Goal: Leave review/rating: Share an evaluation or opinion about a product, service, or content

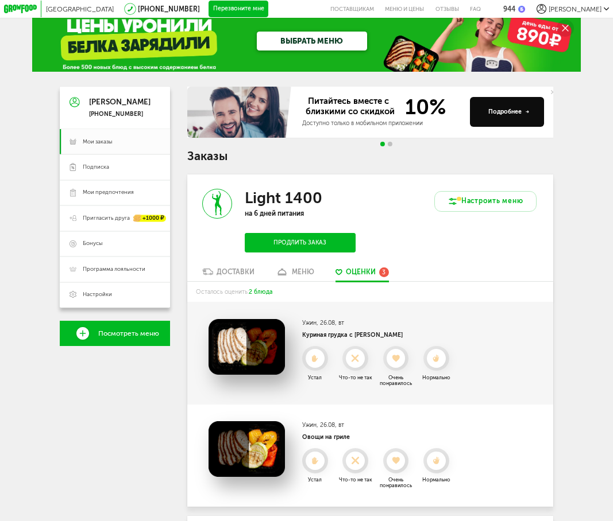
scroll to position [10, 0]
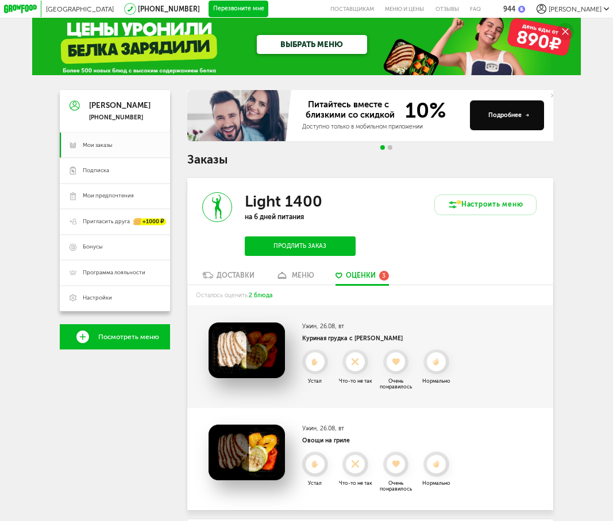
click at [300, 280] on div "меню" at bounding box center [303, 276] width 22 height 8
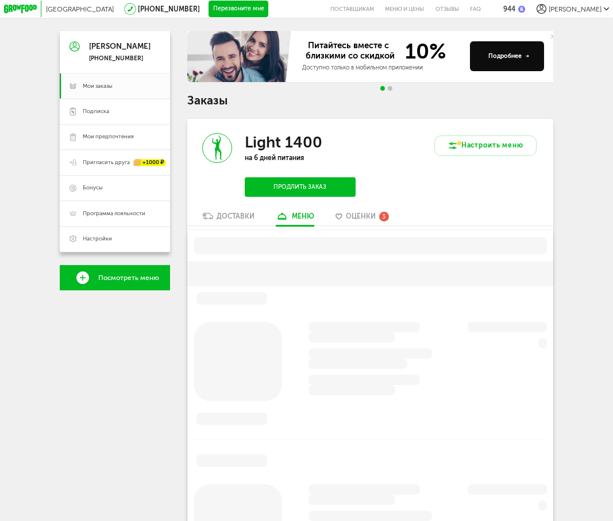
scroll to position [162, 0]
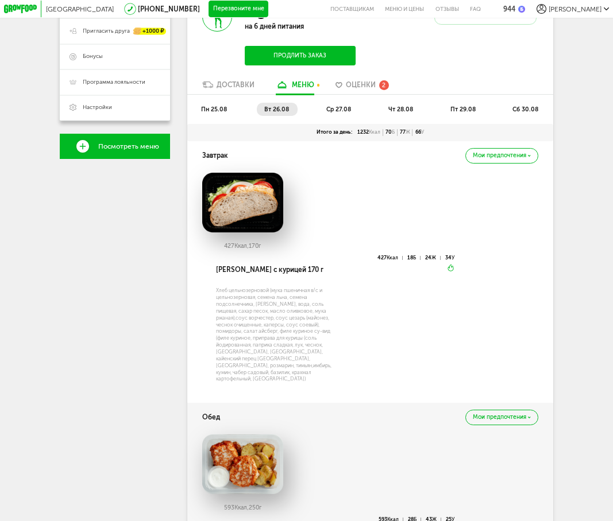
scroll to position [219, 0]
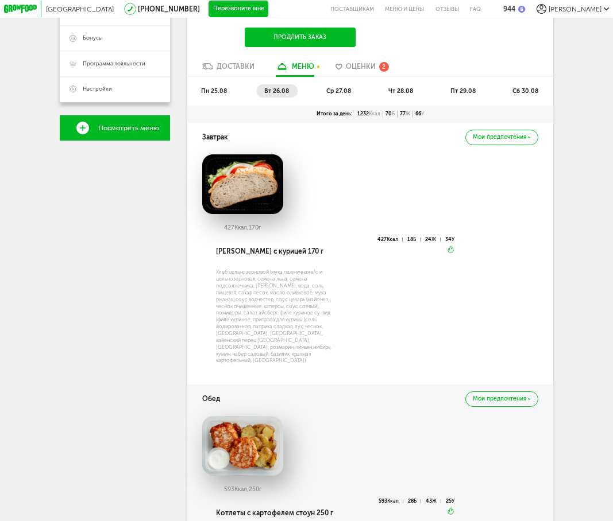
click at [322, 95] on li "ср 27.08" at bounding box center [339, 90] width 41 height 13
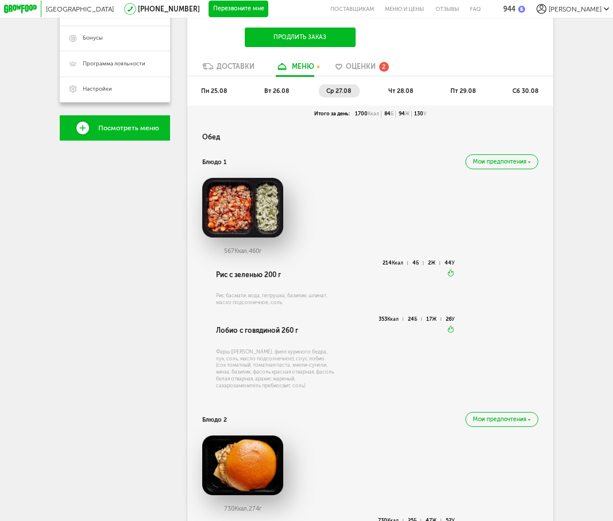
click at [278, 92] on span "вт 26.08" at bounding box center [276, 90] width 25 height 7
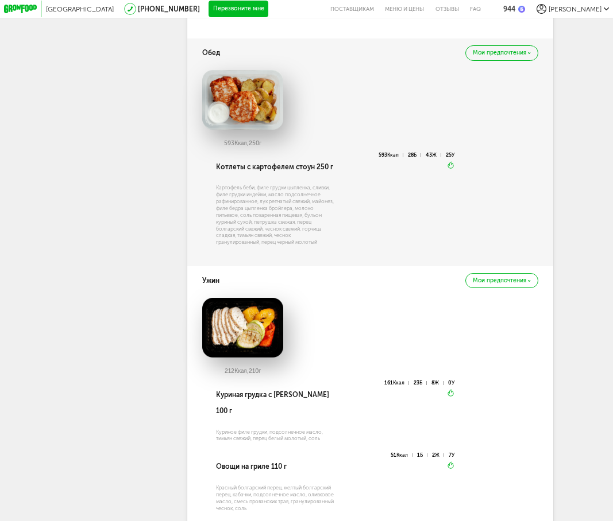
scroll to position [621, 0]
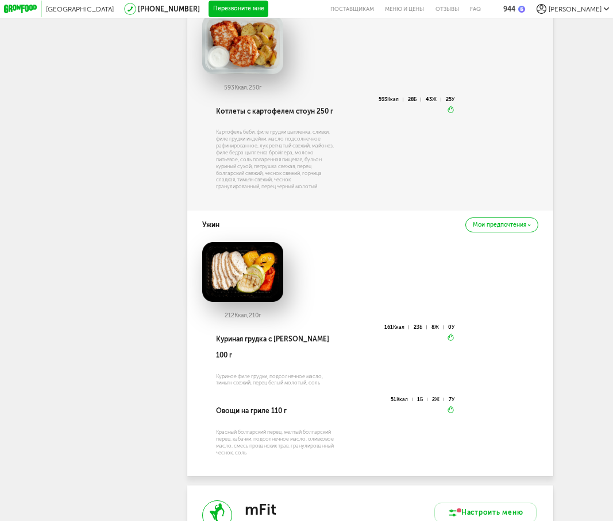
drag, startPoint x: 394, startPoint y: 223, endPoint x: 599, endPoint y: 166, distance: 213.3
click at [599, 167] on div "Москва [PHONE_NUMBER] Перезвоните мне поставщикам Меню и цены Отзывы FAQ 944 [P…" at bounding box center [306, 40] width 613 height 1322
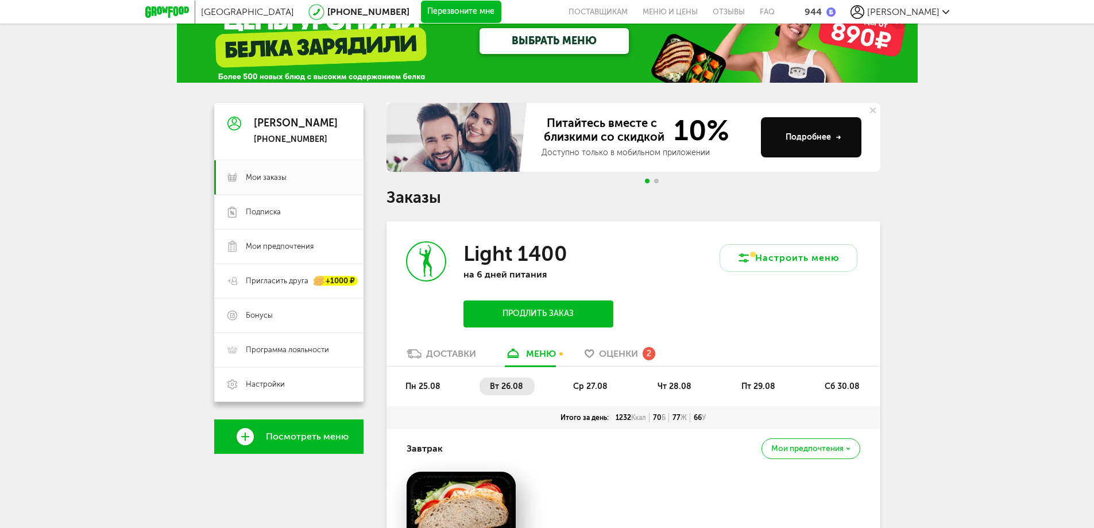
scroll to position [0, 0]
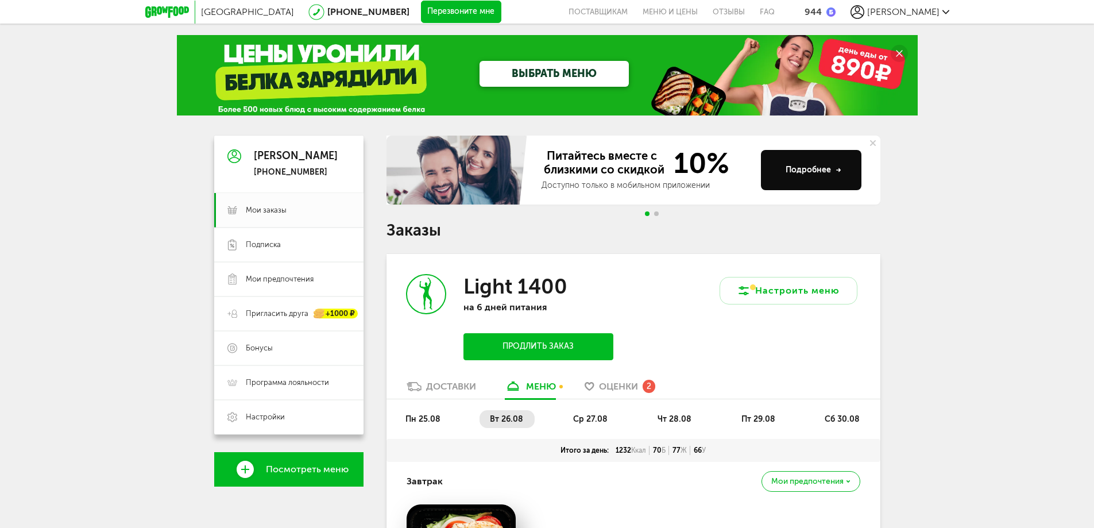
click at [612, 381] on span "Оценки" at bounding box center [618, 386] width 39 height 11
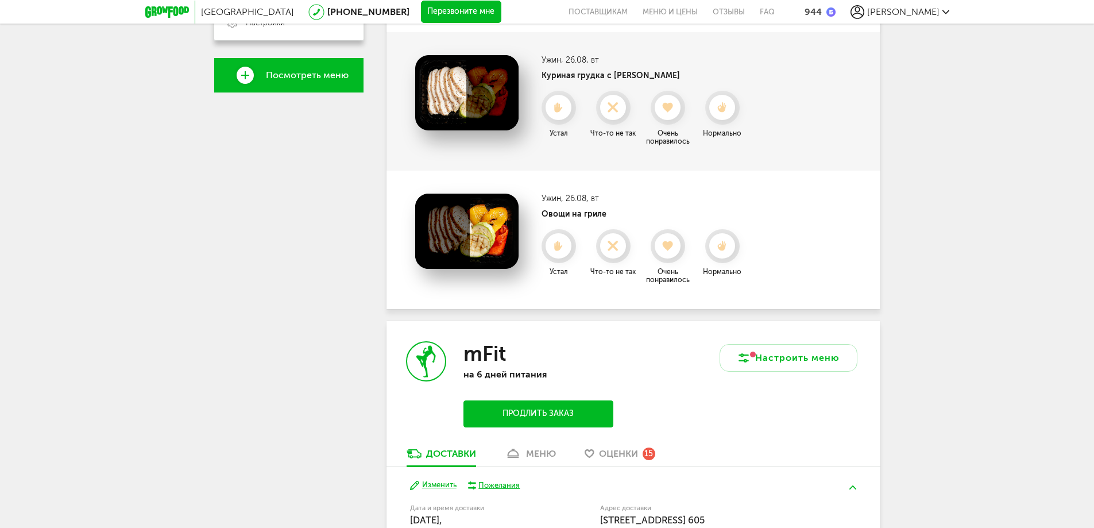
scroll to position [362, 0]
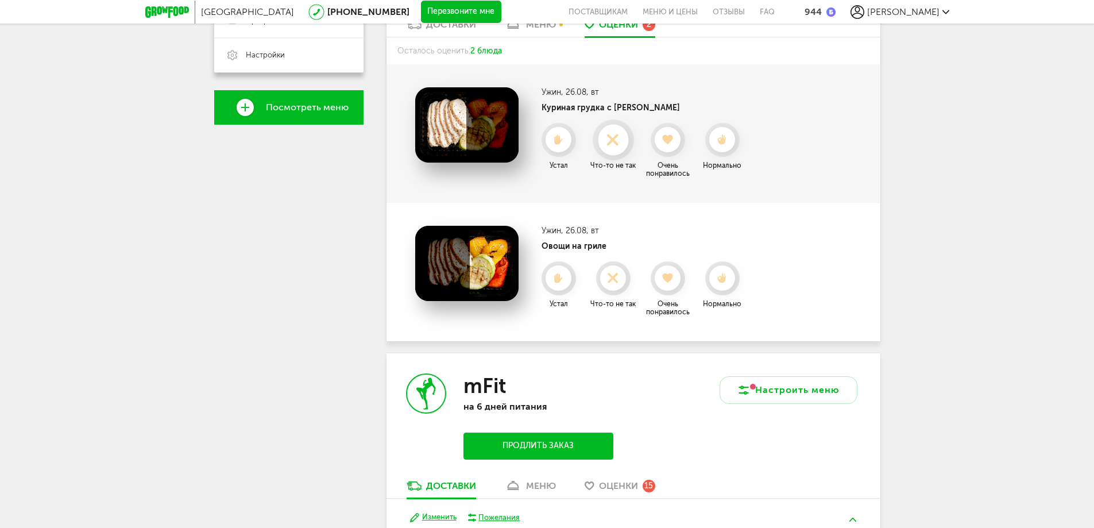
click at [606, 137] on icon at bounding box center [613, 140] width 30 height 13
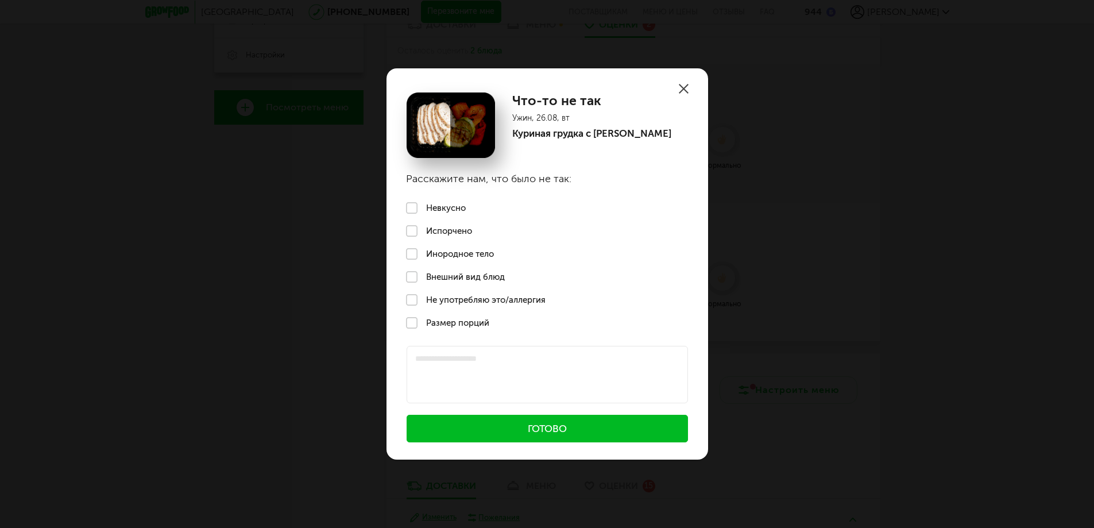
click at [427, 205] on label "Невкусно" at bounding box center [547, 207] width 322 height 23
click at [527, 423] on button "Готово" at bounding box center [547, 429] width 281 height 28
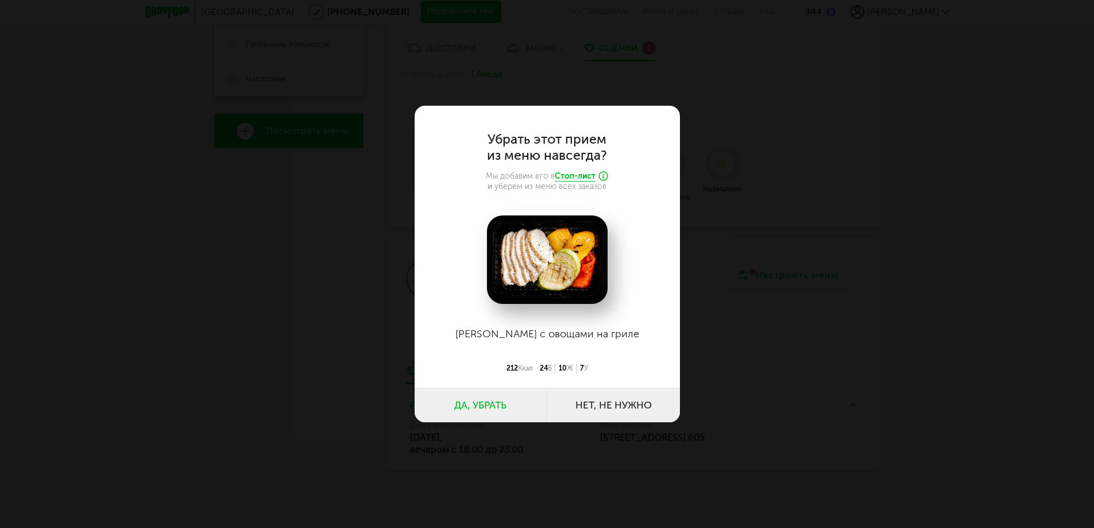
scroll to position [338, 0]
click at [466, 402] on button "Да, убрать" at bounding box center [481, 405] width 133 height 34
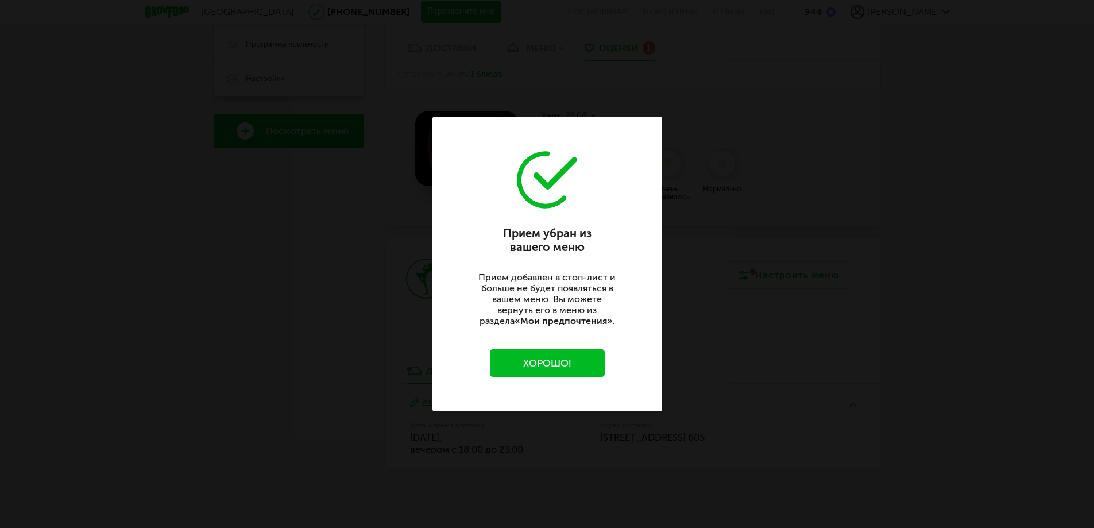
click at [595, 364] on button "Хорошо!" at bounding box center [547, 363] width 115 height 28
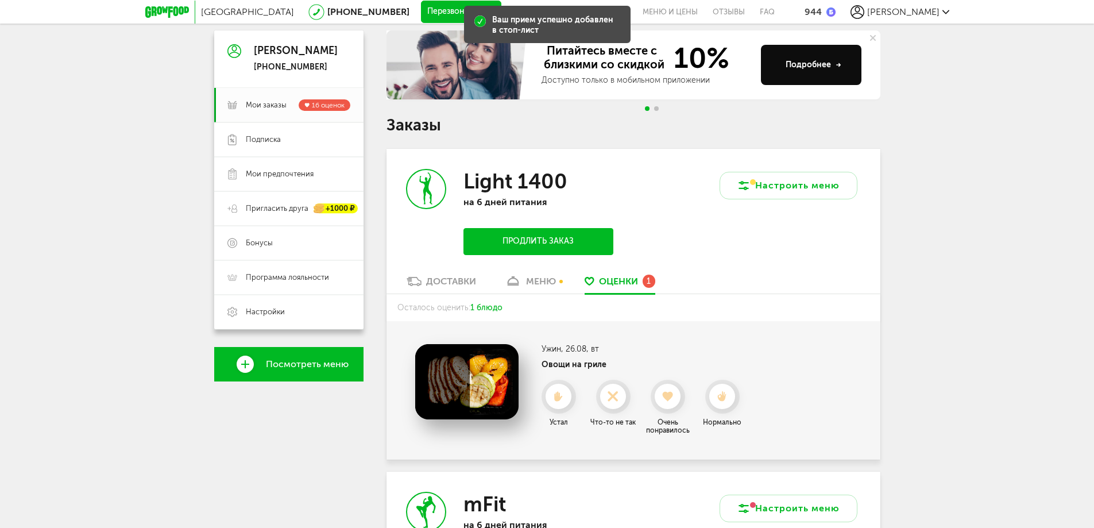
scroll to position [287, 0]
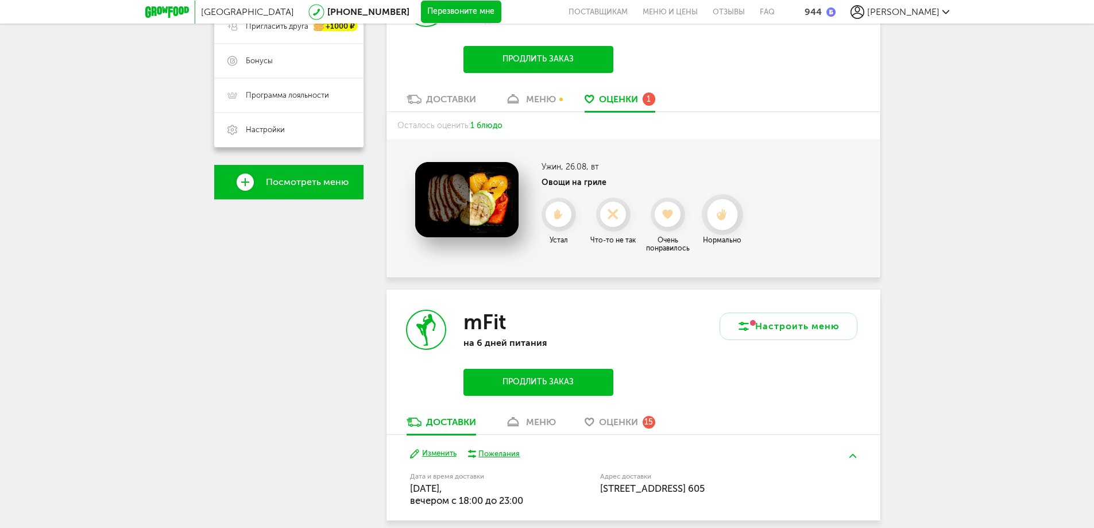
click at [612, 220] on div at bounding box center [722, 214] width 30 height 30
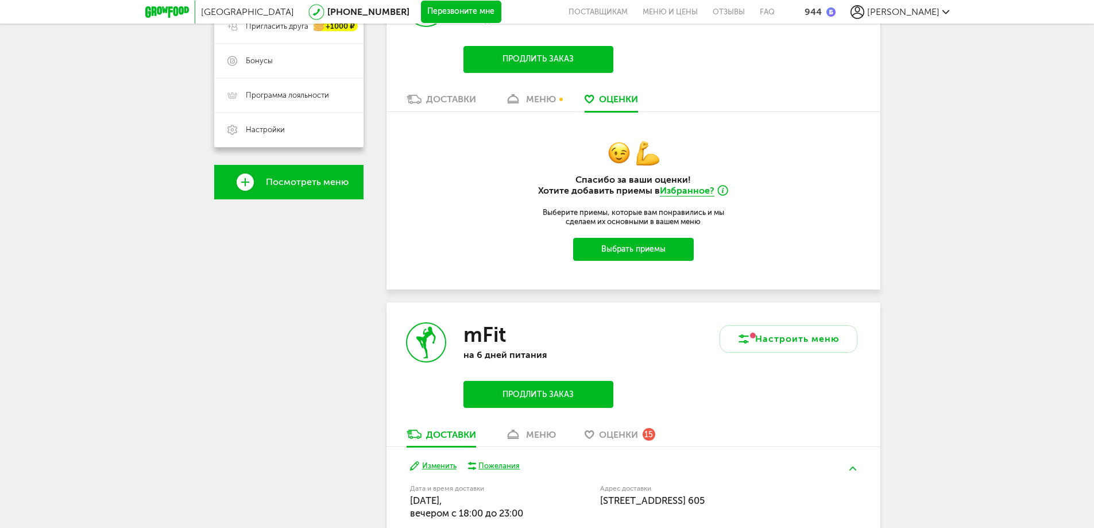
click at [528, 104] on div "меню" at bounding box center [541, 99] width 30 height 11
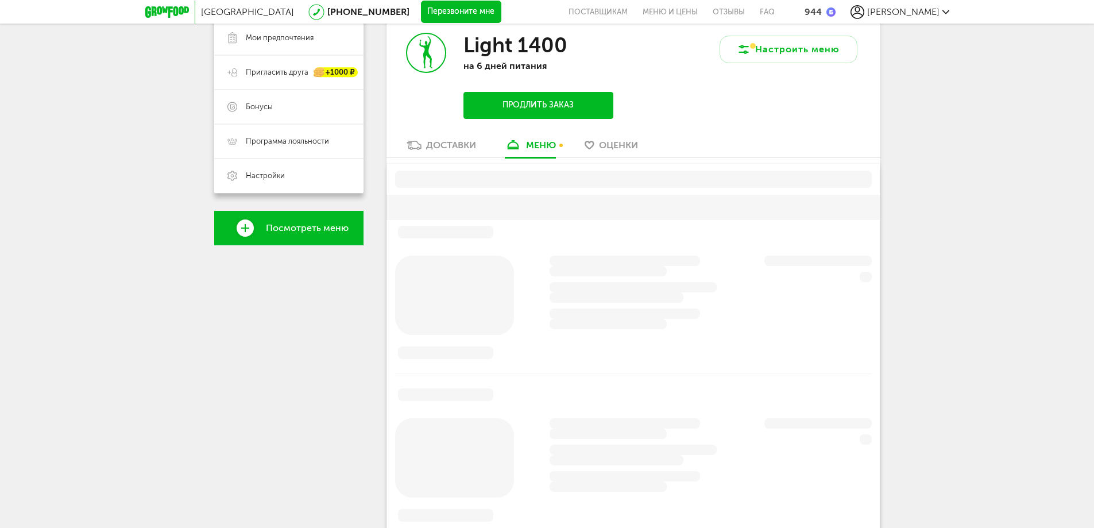
scroll to position [225, 0]
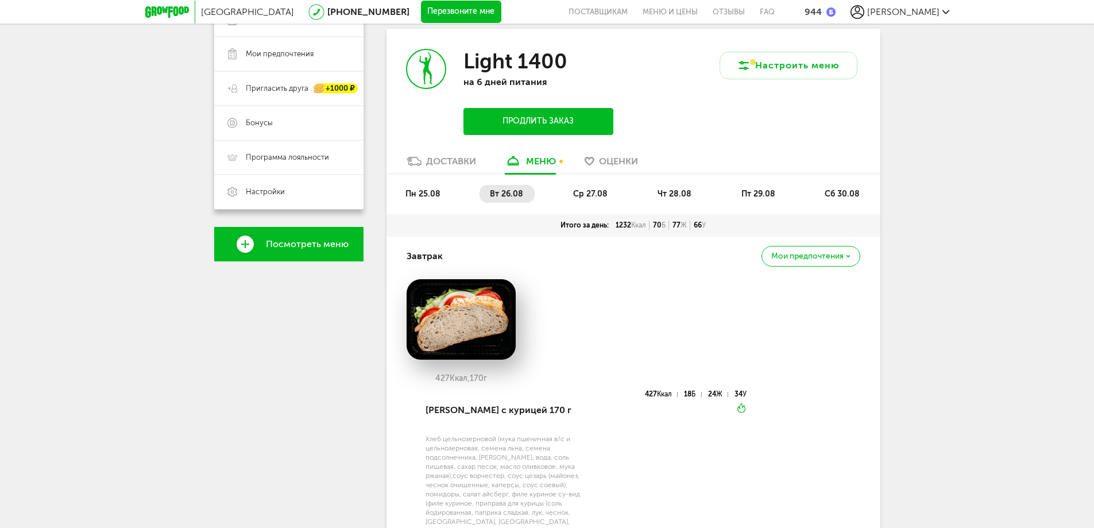
click at [596, 198] on span "ср 27.08" at bounding box center [590, 194] width 34 height 10
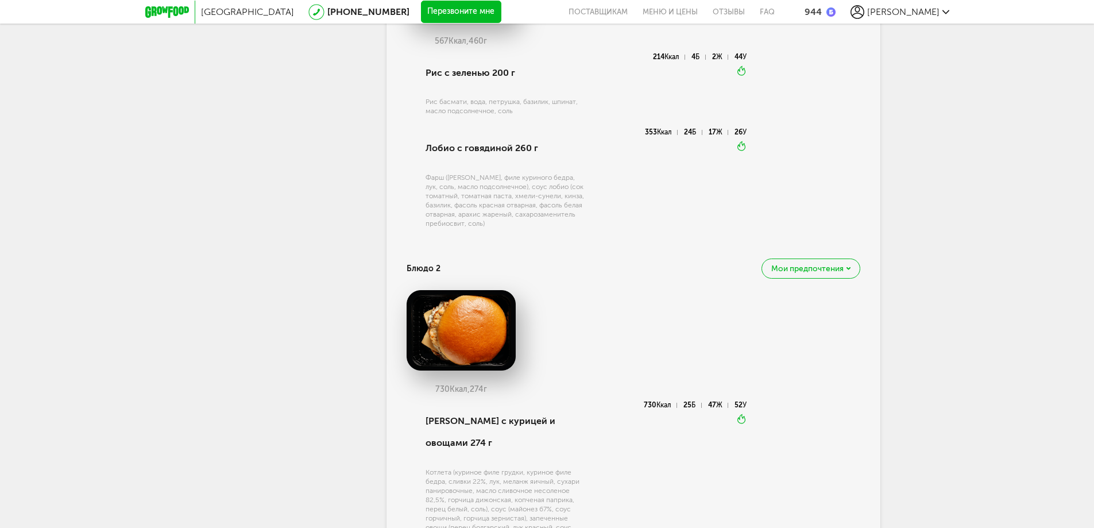
scroll to position [627, 0]
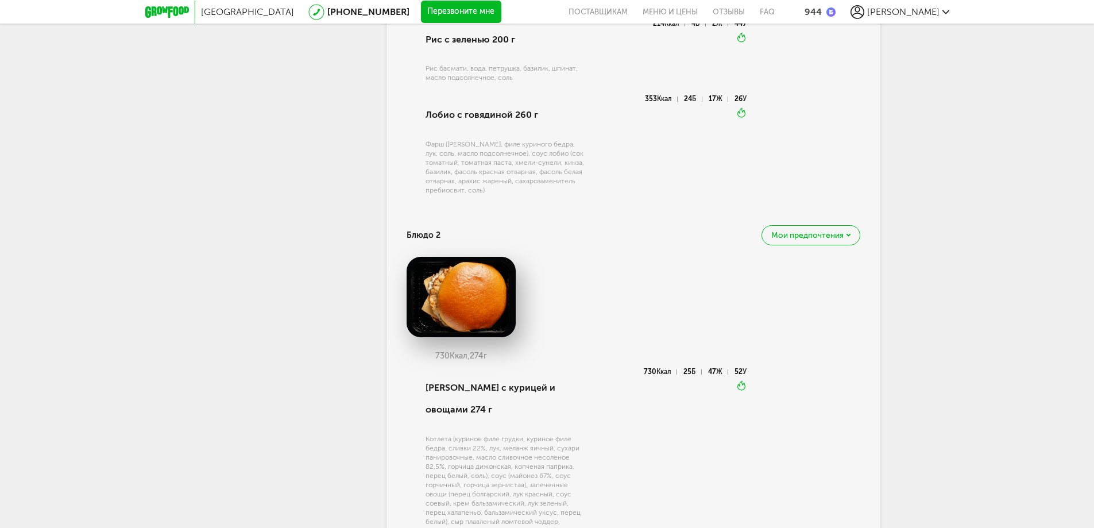
click at [612, 237] on span "Мои предпочтения" at bounding box center [807, 235] width 72 height 8
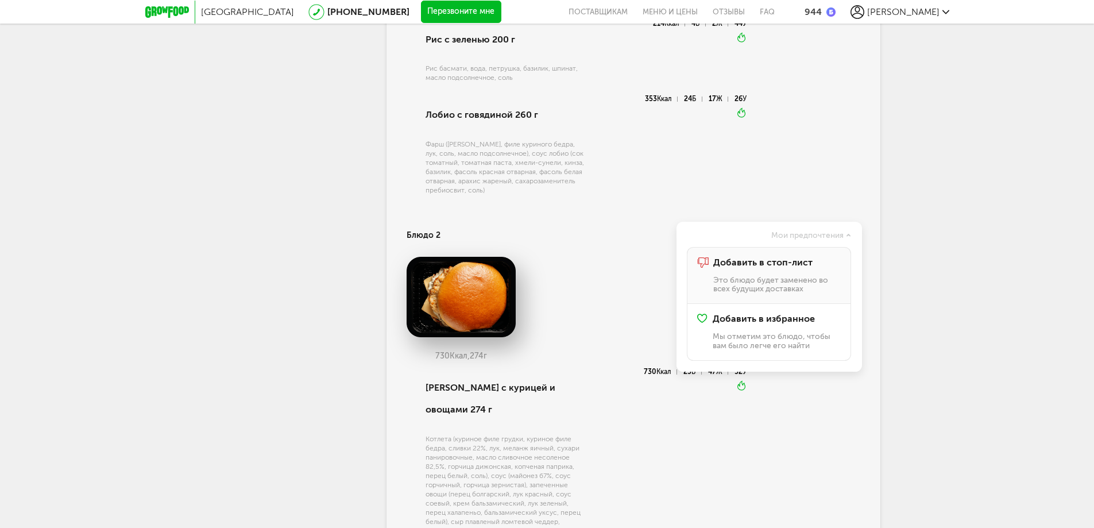
click at [612, 258] on h4 "Добавить в стоп-лист" at bounding box center [776, 262] width 127 height 10
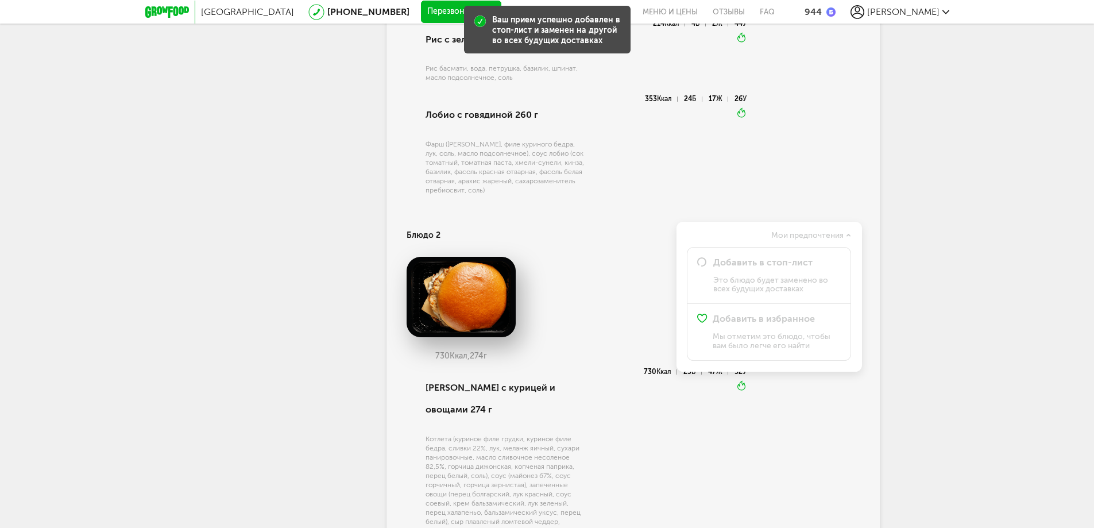
click at [612, 284] on div "Москва [PHONE_NUMBER] Перезвоните мне поставщикам Меню и цены Отзывы FAQ 944 [P…" at bounding box center [547, 315] width 1094 height 1884
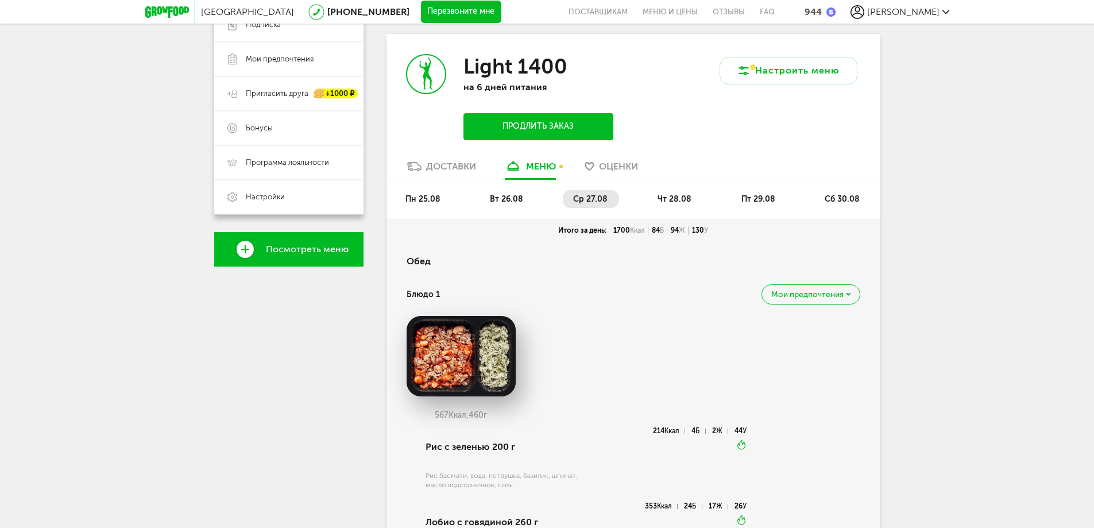
scroll to position [225, 0]
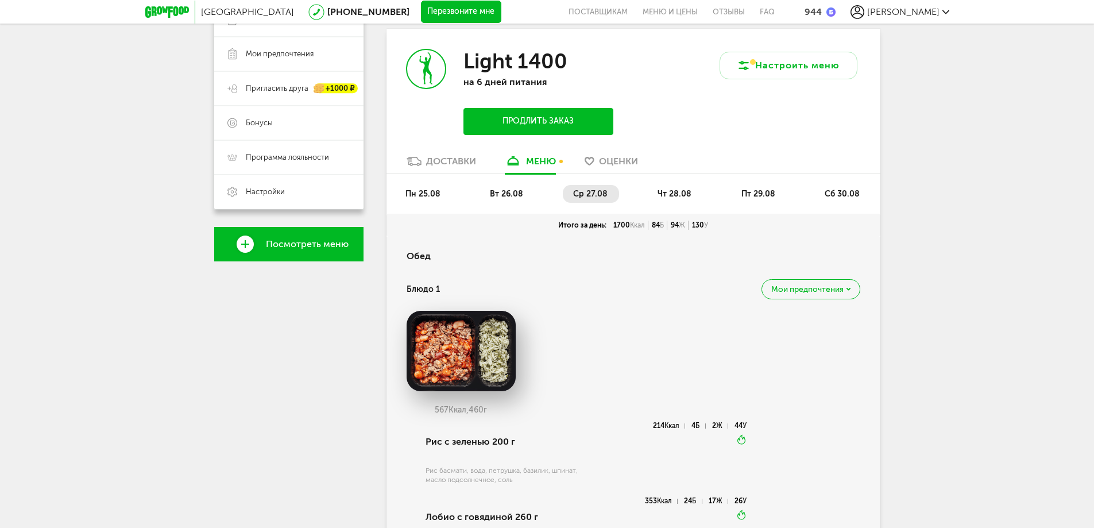
click at [612, 189] on li "чт 28.08" at bounding box center [675, 194] width 56 height 18
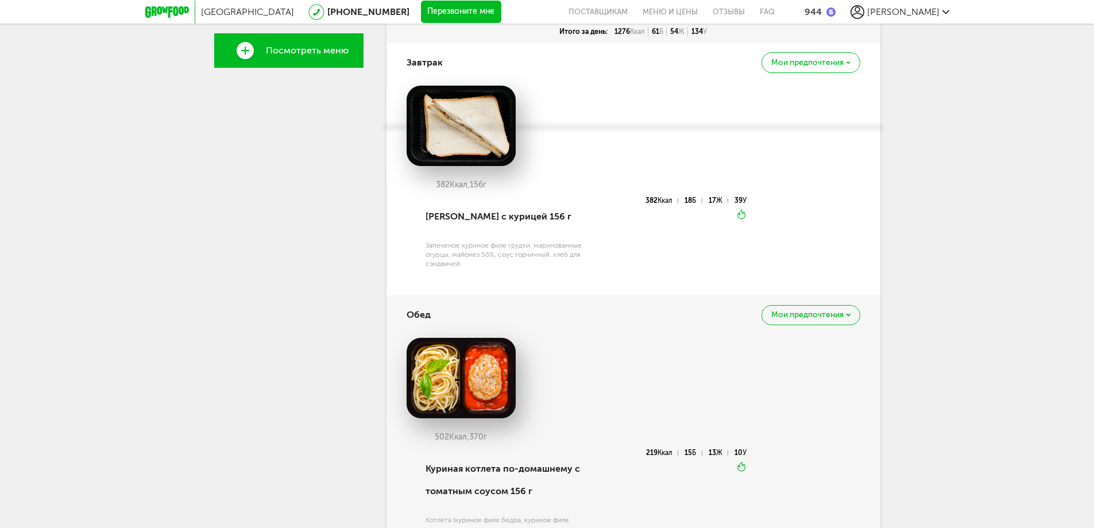
scroll to position [282, 0]
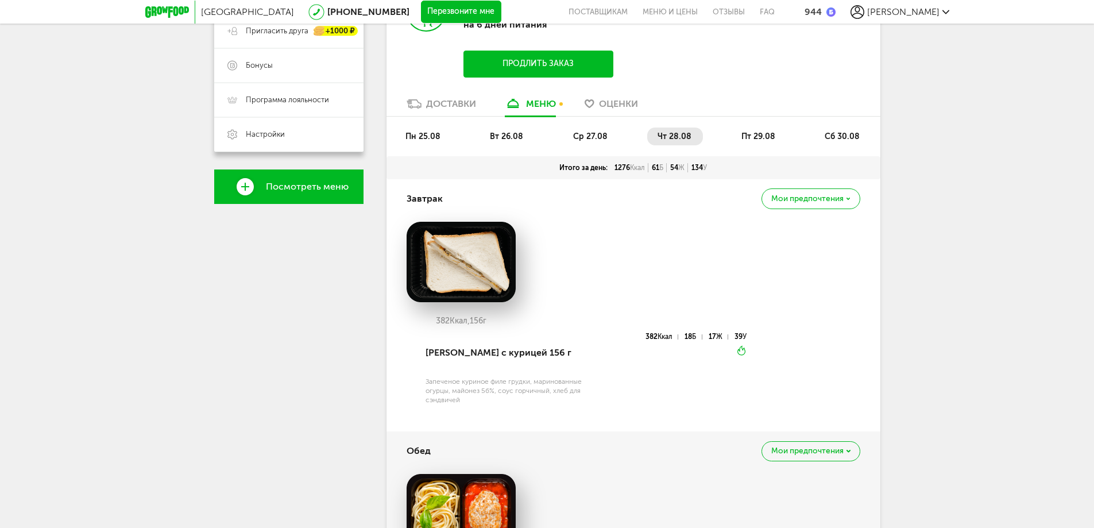
click at [612, 138] on span "пт 29.08" at bounding box center [758, 136] width 34 height 10
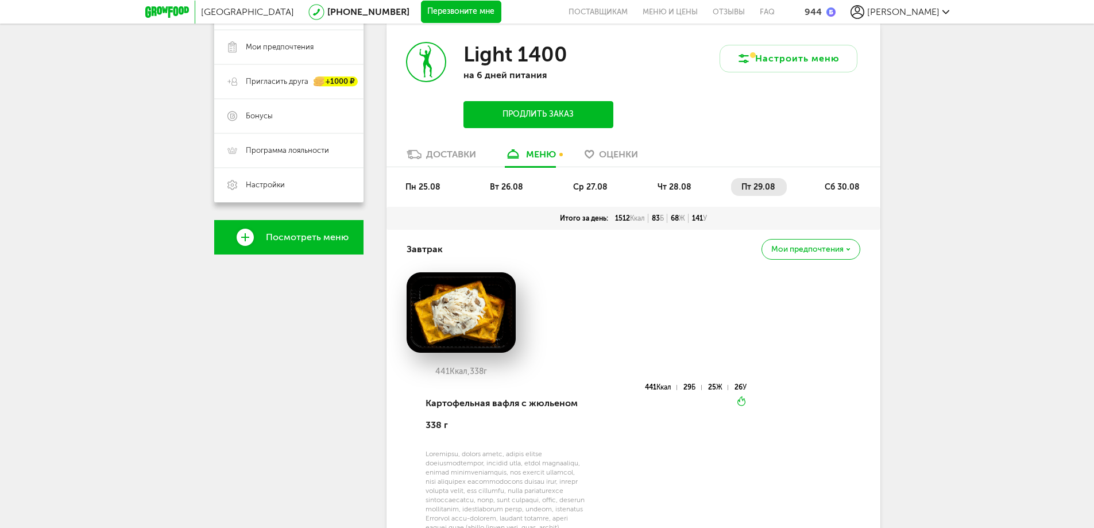
scroll to position [225, 0]
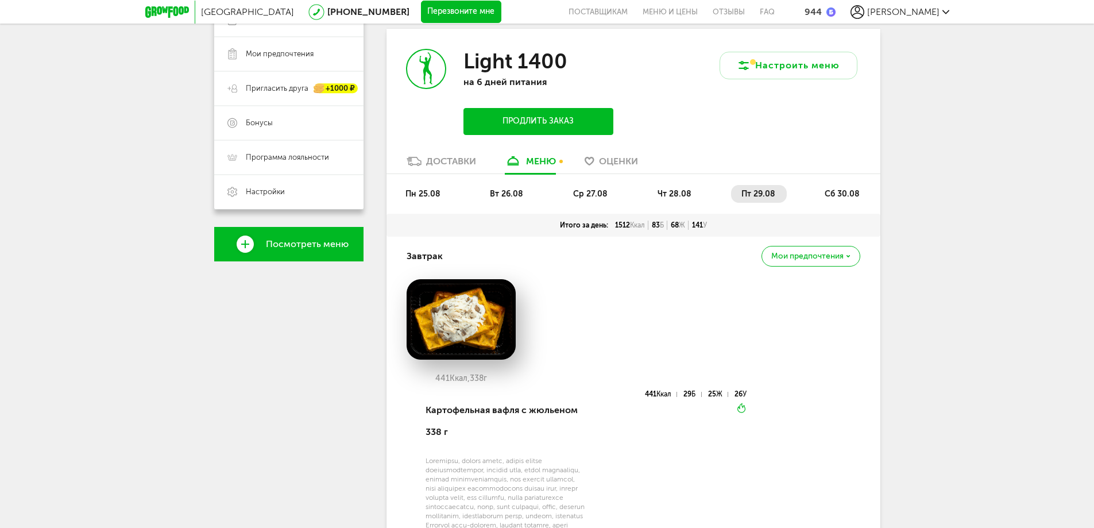
click at [612, 186] on li "сб 30.08" at bounding box center [842, 194] width 57 height 18
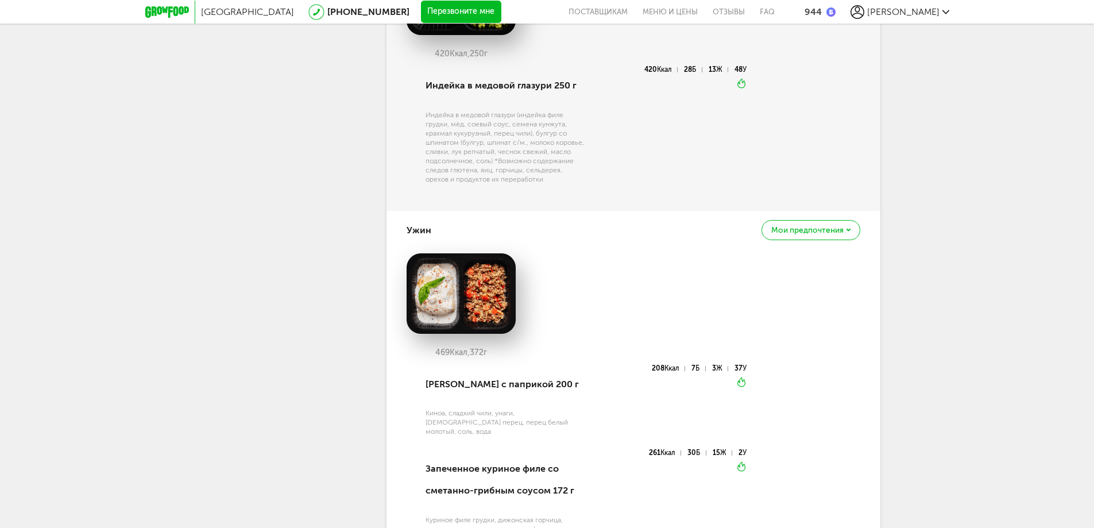
scroll to position [914, 0]
